Goal: Task Accomplishment & Management: Use online tool/utility

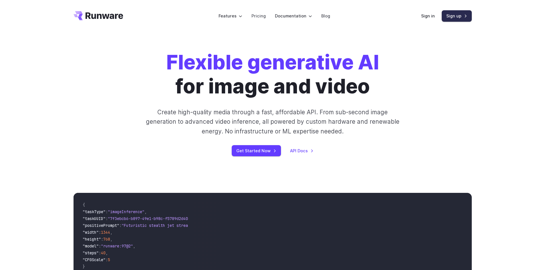
click at [459, 18] on link "Sign up" at bounding box center [457, 15] width 30 height 11
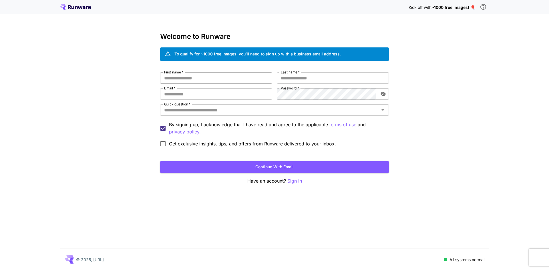
click at [203, 74] on input "First name   *" at bounding box center [216, 77] width 112 height 11
type input "*"
type input "*****"
click at [300, 74] on input "Last name   *" at bounding box center [333, 77] width 112 height 11
type input "****"
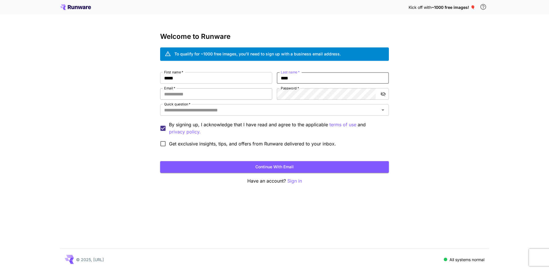
click at [227, 96] on input "Email   *" at bounding box center [216, 93] width 112 height 11
type input "**********"
click at [385, 92] on icon "toggle password visibility" at bounding box center [384, 94] width 6 height 6
click at [262, 105] on div "Quick question   *" at bounding box center [274, 109] width 229 height 11
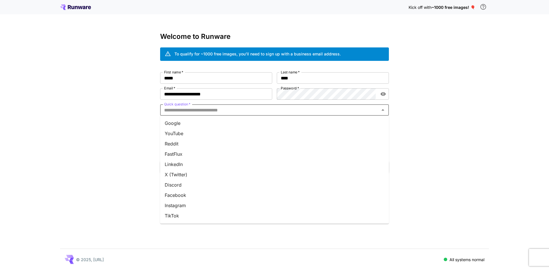
click at [209, 130] on li "YouTube" at bounding box center [274, 133] width 229 height 10
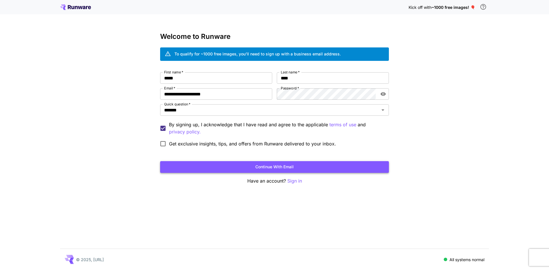
click at [236, 164] on button "Continue with email" at bounding box center [274, 167] width 229 height 12
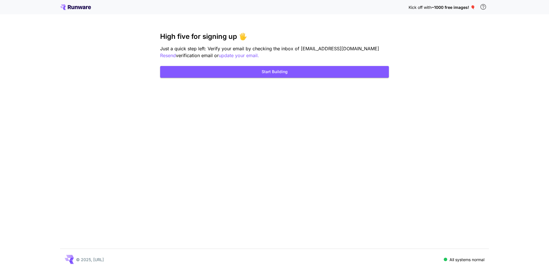
click at [269, 79] on div "Kick off with ~1000 free images! 🎈 High five for signing up 🖐️ Just a quick ste…" at bounding box center [274, 135] width 549 height 270
click at [352, 75] on button "Start Building" at bounding box center [274, 72] width 229 height 12
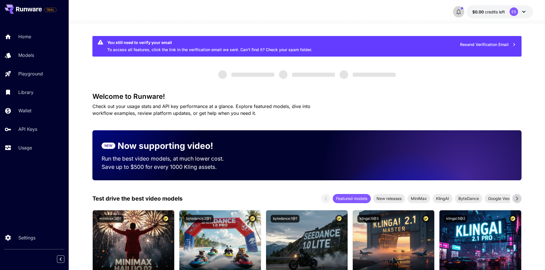
click at [458, 10] on icon "button" at bounding box center [458, 12] width 5 height 6
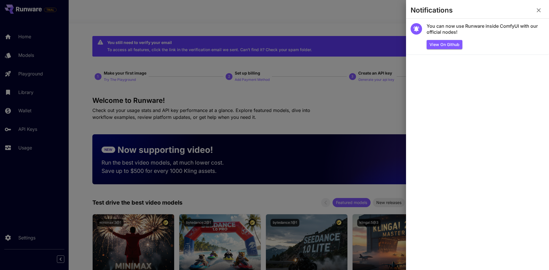
click at [366, 20] on div at bounding box center [274, 135] width 549 height 270
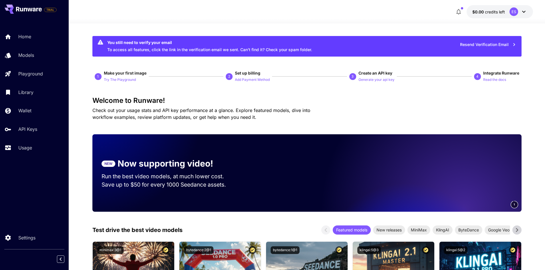
click at [489, 12] on span "credits left" at bounding box center [495, 11] width 20 height 5
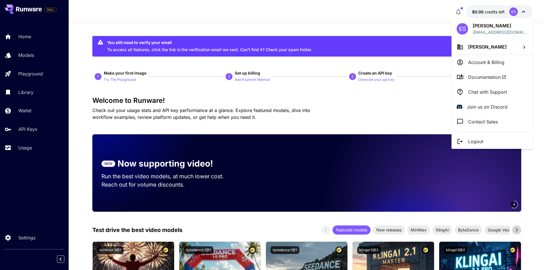
click at [116, 75] on div at bounding box center [274, 135] width 549 height 270
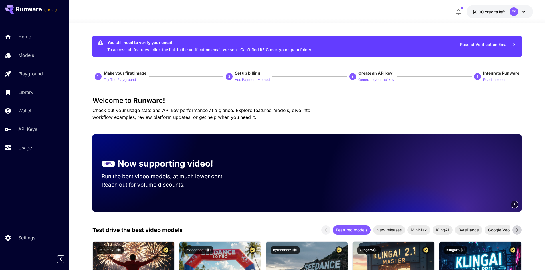
click at [104, 75] on span "Make your first image" at bounding box center [125, 73] width 43 height 5
click at [96, 78] on div "1" at bounding box center [98, 76] width 7 height 7
click at [119, 50] on div "You still need to verify your email To access all features, click the link in t…" at bounding box center [209, 46] width 205 height 17
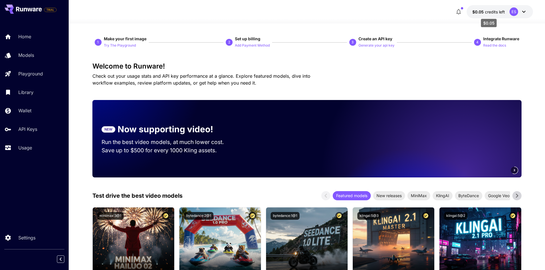
click at [494, 14] on p "$0.05 credits left" at bounding box center [488, 12] width 33 height 6
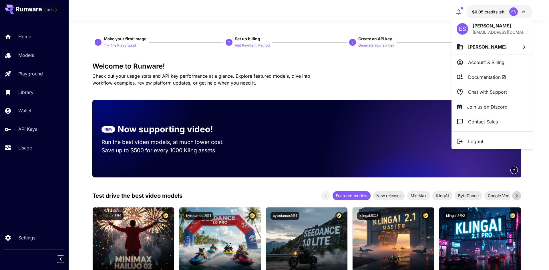
click at [490, 48] on span "[PERSON_NAME]" at bounding box center [487, 47] width 39 height 6
click at [483, 64] on div at bounding box center [274, 135] width 549 height 270
click at [487, 59] on p "Account & Billing" at bounding box center [486, 62] width 36 height 7
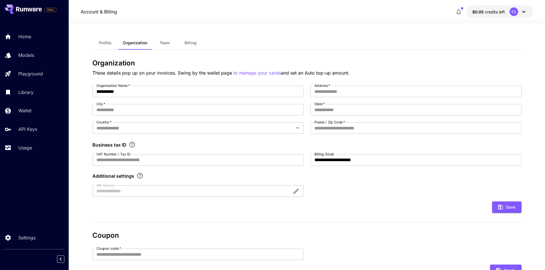
drag, startPoint x: 173, startPoint y: 44, endPoint x: 207, endPoint y: 46, distance: 33.8
click at [173, 44] on button "Team" at bounding box center [165, 43] width 26 height 14
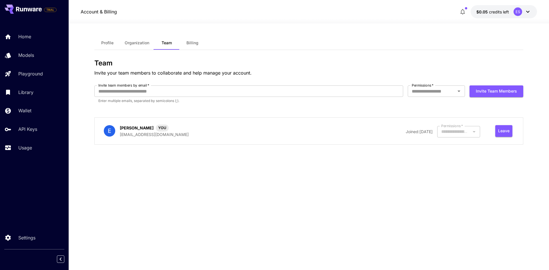
click at [207, 46] on div "Profile Organization Team Billing" at bounding box center [308, 43] width 429 height 14
click at [200, 45] on button "Billing" at bounding box center [193, 43] width 26 height 14
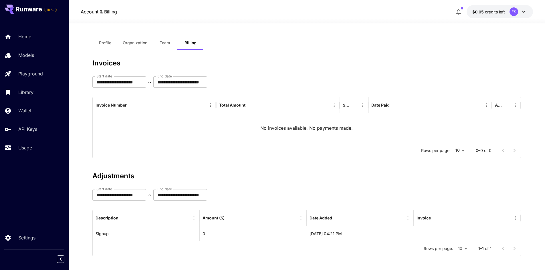
click at [483, 16] on button "$0.05 credits left ES" at bounding box center [500, 11] width 66 height 13
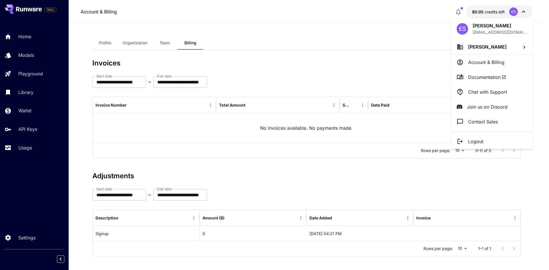
click at [479, 45] on span "[PERSON_NAME]" at bounding box center [487, 47] width 39 height 6
click at [407, 56] on p "[PERSON_NAME]" at bounding box center [414, 58] width 39 height 7
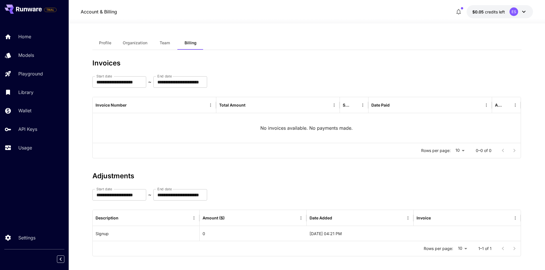
click at [493, 14] on span "credits left" at bounding box center [495, 11] width 20 height 5
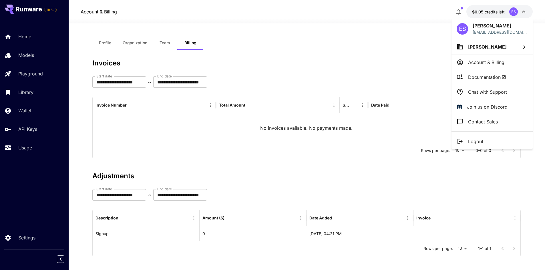
click at [290, 22] on div at bounding box center [274, 135] width 549 height 270
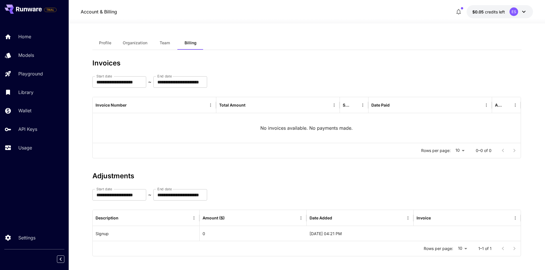
click at [97, 44] on button "Profile" at bounding box center [105, 43] width 26 height 14
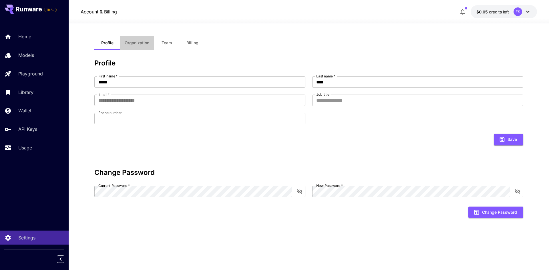
click at [128, 45] on span "Organization" at bounding box center [137, 42] width 25 height 5
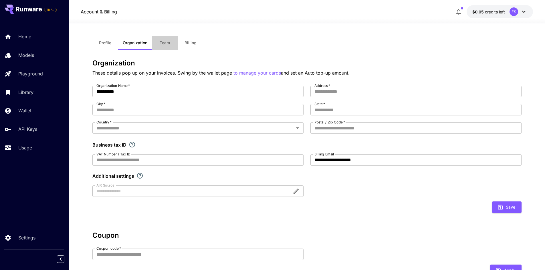
click at [163, 41] on span "Team" at bounding box center [165, 42] width 10 height 5
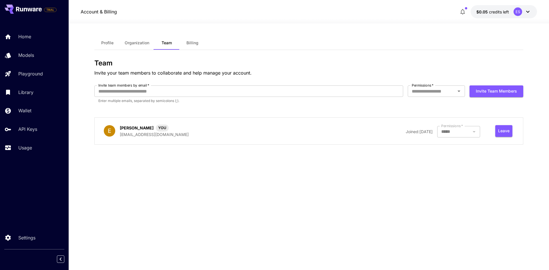
click at [112, 41] on span "Profile" at bounding box center [107, 42] width 12 height 5
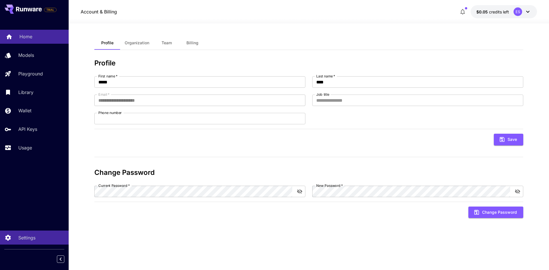
click at [35, 33] on link "Home" at bounding box center [34, 37] width 69 height 14
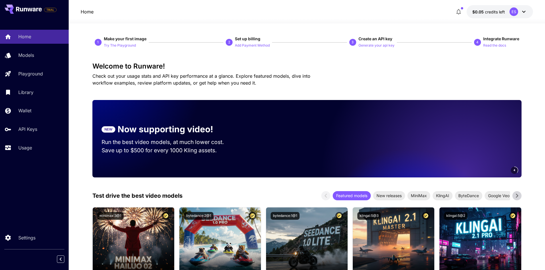
click at [98, 41] on p "1" at bounding box center [98, 42] width 2 height 5
click at [113, 41] on span "Make your first image" at bounding box center [125, 39] width 43 height 6
click at [119, 48] on p "Try The Playground" at bounding box center [120, 45] width 32 height 5
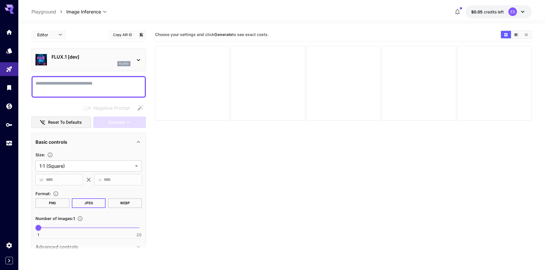
click at [128, 67] on div "FLUX.1 [dev] flux1d" at bounding box center [88, 59] width 106 height 17
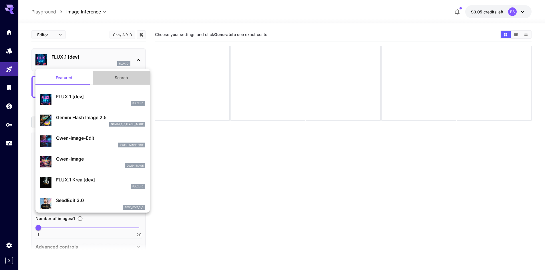
click at [123, 76] on button "Search" at bounding box center [121, 78] width 57 height 14
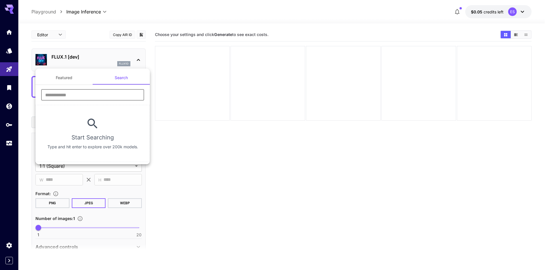
click at [84, 93] on input "text" at bounding box center [92, 94] width 103 height 11
type input "********"
click at [114, 21] on div at bounding box center [274, 135] width 549 height 270
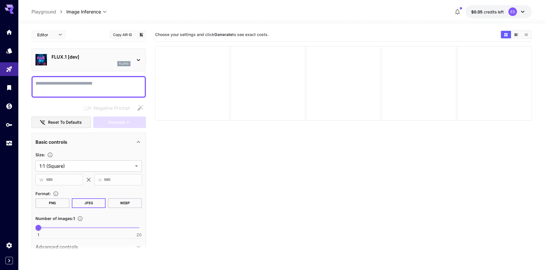
click at [143, 60] on div "FLUX.1 [dev] flux1d" at bounding box center [88, 59] width 114 height 23
click at [134, 59] on div "FLUX.1 [dev] flux1d" at bounding box center [88, 59] width 106 height 17
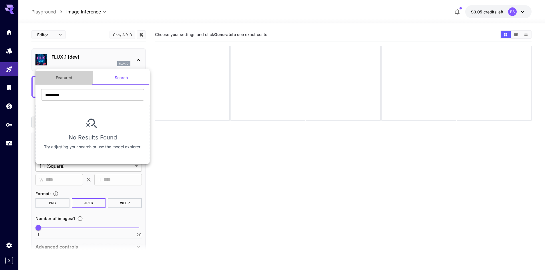
click at [74, 77] on button "Featured" at bounding box center [63, 78] width 57 height 14
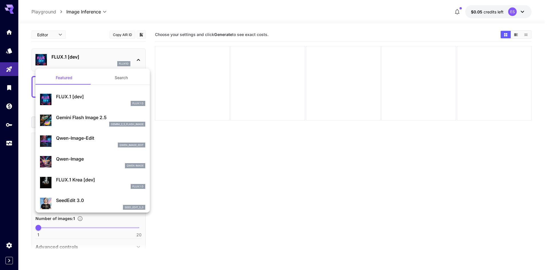
click at [11, 88] on div at bounding box center [274, 135] width 549 height 270
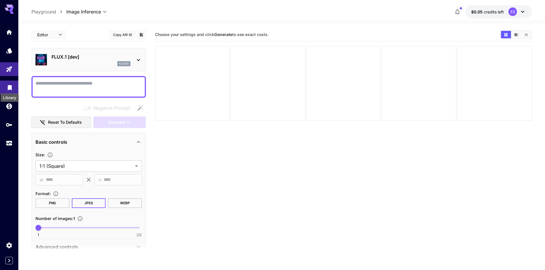
click at [11, 88] on icon "Library" at bounding box center [9, 86] width 7 height 7
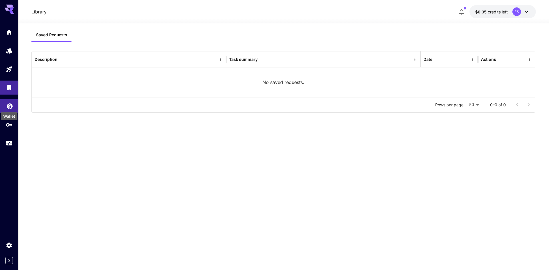
click at [10, 106] on icon "Wallet" at bounding box center [9, 104] width 7 height 7
